Goal: Transaction & Acquisition: Download file/media

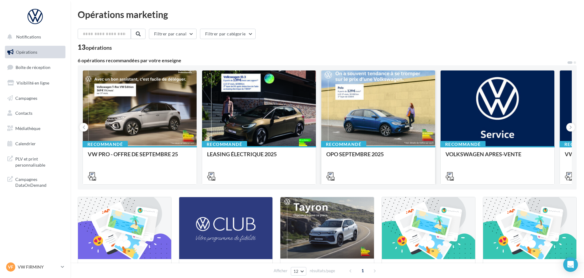
click at [382, 96] on div at bounding box center [378, 109] width 114 height 76
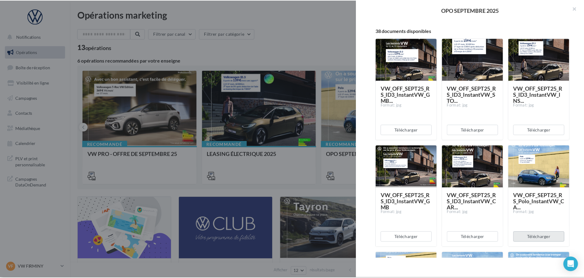
scroll to position [92, 0]
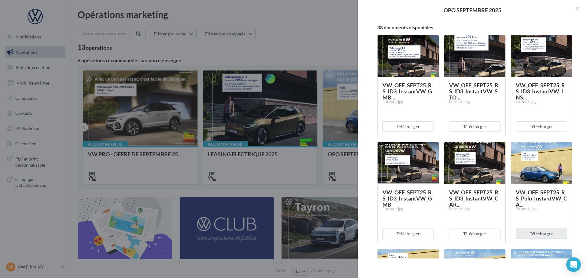
click at [541, 236] on button "Télécharger" at bounding box center [540, 234] width 51 height 10
click at [578, 10] on button "button" at bounding box center [574, 9] width 24 height 18
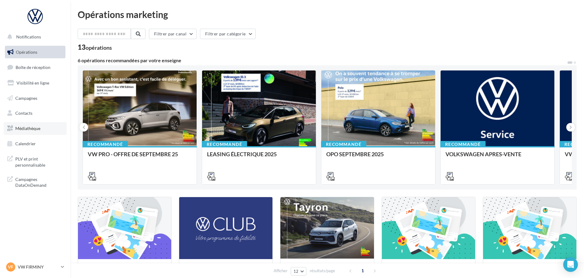
click at [31, 130] on span "Médiathèque" at bounding box center [27, 128] width 25 height 5
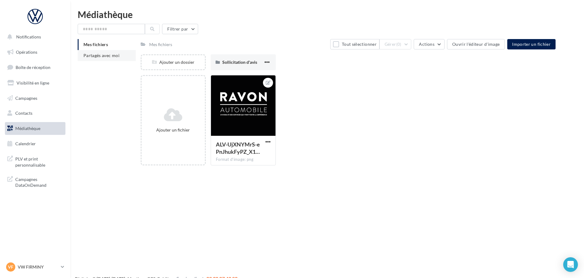
click at [119, 56] on li "Partagés avec moi" at bounding box center [107, 55] width 58 height 11
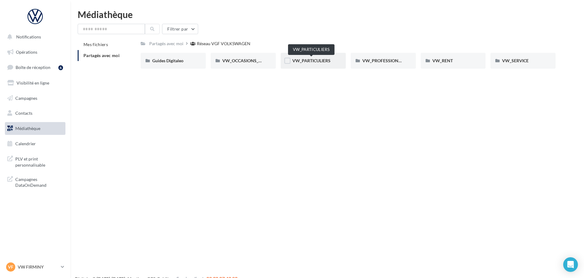
click at [301, 62] on span "VW_PARTICULIERS" at bounding box center [311, 60] width 38 height 5
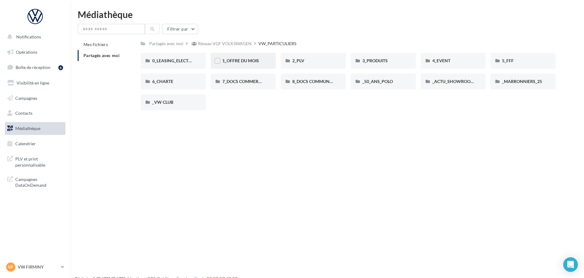
click at [264, 62] on div "1_OFFRE DU MOIS" at bounding box center [243, 61] width 65 height 16
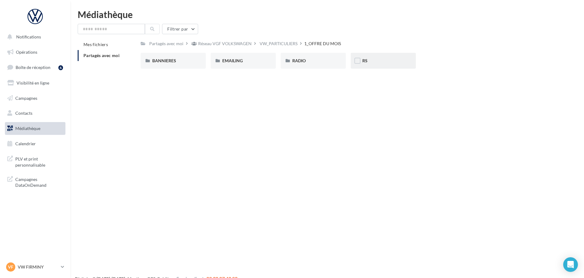
click at [362, 62] on span "RS" at bounding box center [364, 60] width 5 height 5
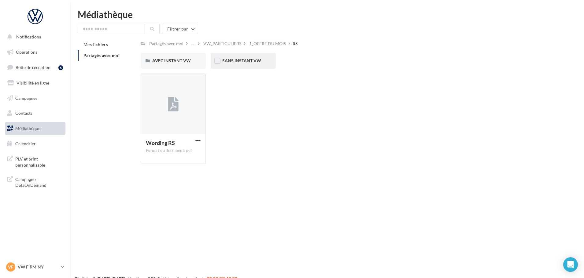
click at [225, 63] on span "SANS INSTANT VW" at bounding box center [241, 60] width 39 height 5
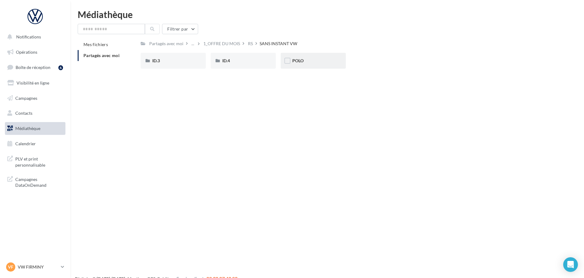
click at [299, 59] on span "POLO" at bounding box center [297, 60] width 11 height 5
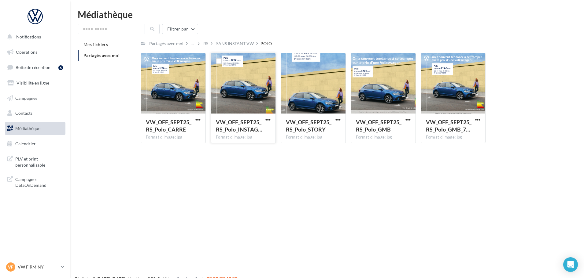
click at [249, 85] on div at bounding box center [243, 83] width 64 height 61
click at [179, 84] on div at bounding box center [173, 83] width 64 height 61
click at [198, 119] on span "button" at bounding box center [197, 119] width 5 height 5
click at [173, 131] on button "Télécharger" at bounding box center [171, 132] width 61 height 16
click at [243, 126] on span "VW_OFF_SEPT25_RS_Polo_INSTAG…" at bounding box center [239, 126] width 46 height 14
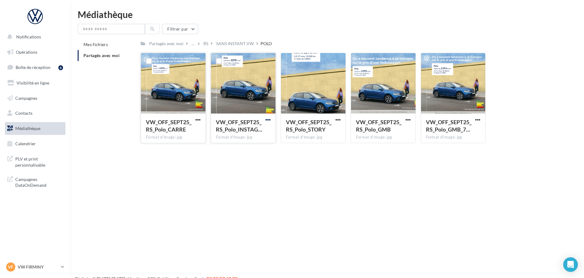
click at [265, 121] on span "button" at bounding box center [267, 119] width 5 height 5
click at [231, 130] on button "Télécharger" at bounding box center [241, 132] width 61 height 16
